Goal: Find contact information: Find contact information

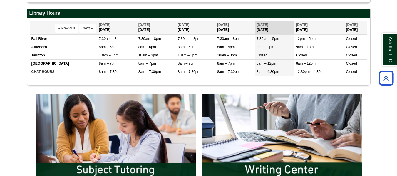
scroll to position [227, 0]
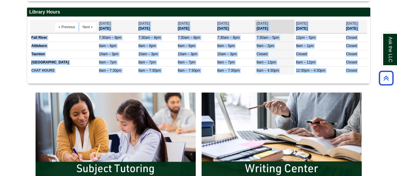
drag, startPoint x: 396, startPoint y: 77, endPoint x: 394, endPoint y: 95, distance: 18.0
click at [394, 95] on body "Skip to Main Content Toggle navigation Home Access Services Access Services Pol…" at bounding box center [198, 140] width 397 height 734
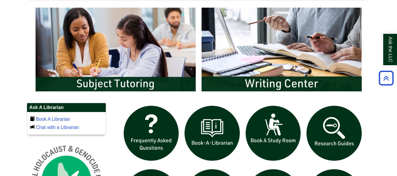
scroll to position [0, 0]
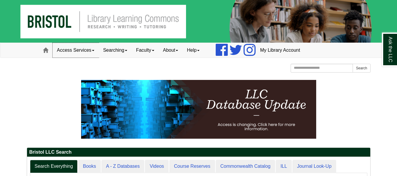
click at [84, 47] on link "Access Services" at bounding box center [76, 50] width 46 height 15
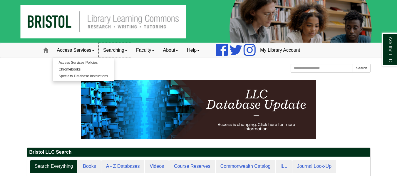
click at [116, 49] on link "Searching" at bounding box center [115, 50] width 33 height 15
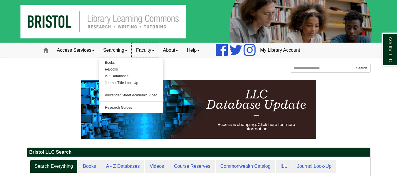
click at [145, 50] on link "Faculty" at bounding box center [145, 50] width 27 height 15
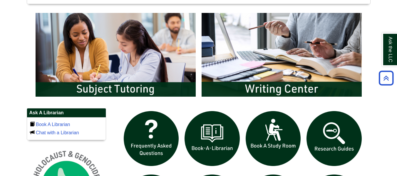
scroll to position [313, 0]
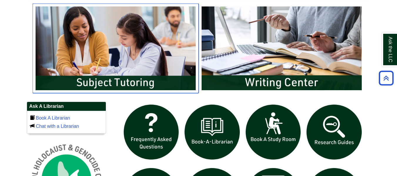
click at [147, 79] on img "slideshow" at bounding box center [116, 48] width 166 height 89
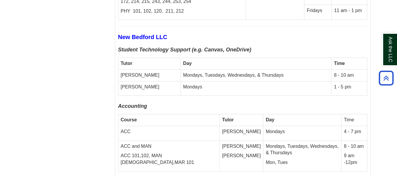
scroll to position [1979, 0]
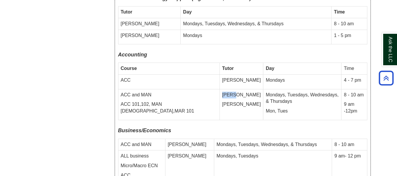
drag, startPoint x: 202, startPoint y: 75, endPoint x: 217, endPoint y: 75, distance: 15.3
click at [222, 92] on p "[PERSON_NAME]" at bounding box center [241, 95] width 39 height 7
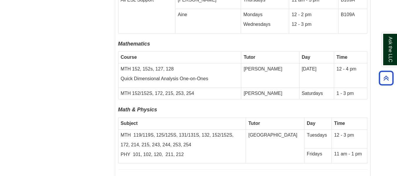
scroll to position [1778, 0]
